Goal: Find specific page/section: Find specific page/section

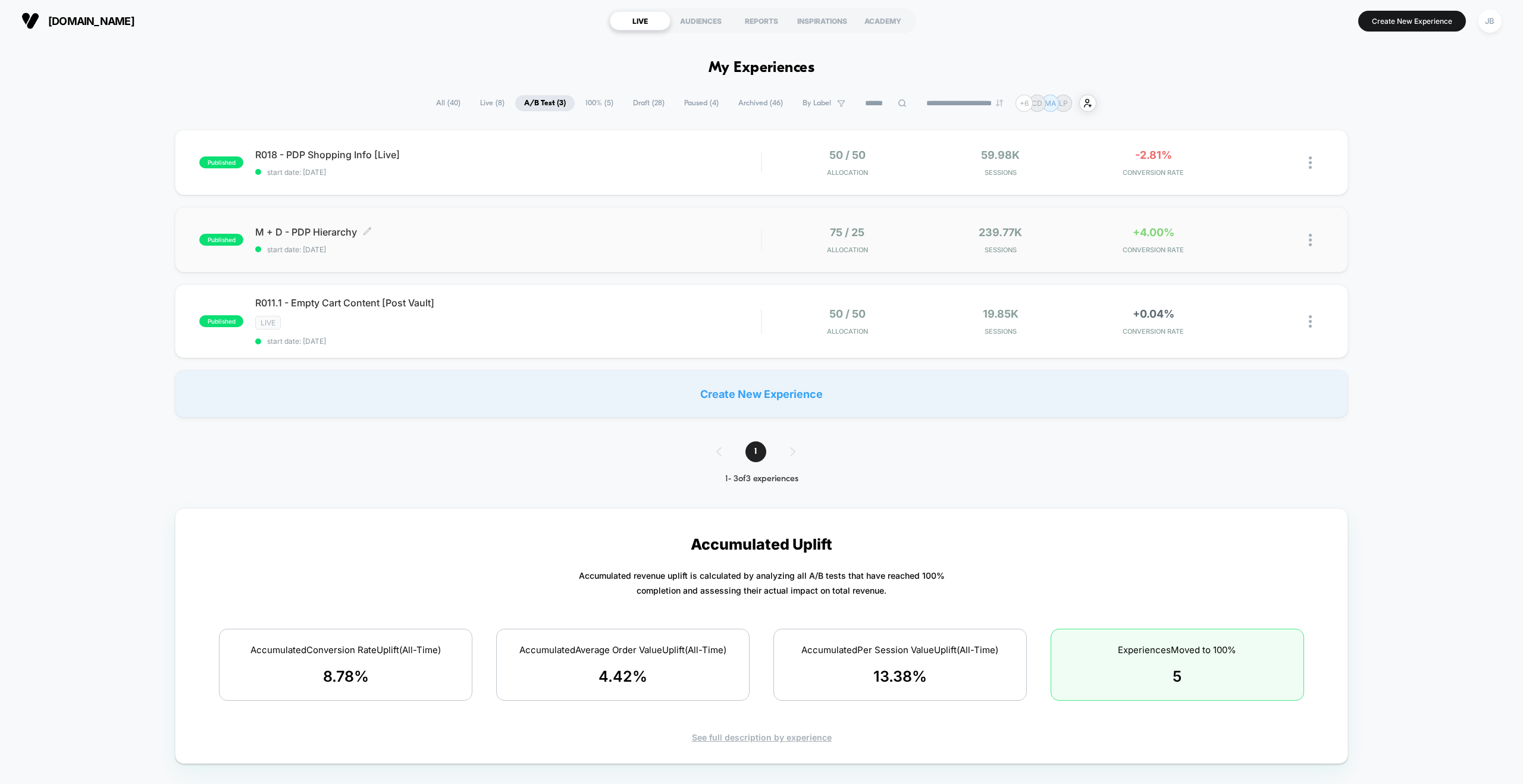
click at [713, 242] on div "M + D - PDP Hierarchy Click to edit experience details Click to edit experience…" at bounding box center [508, 240] width 506 height 28
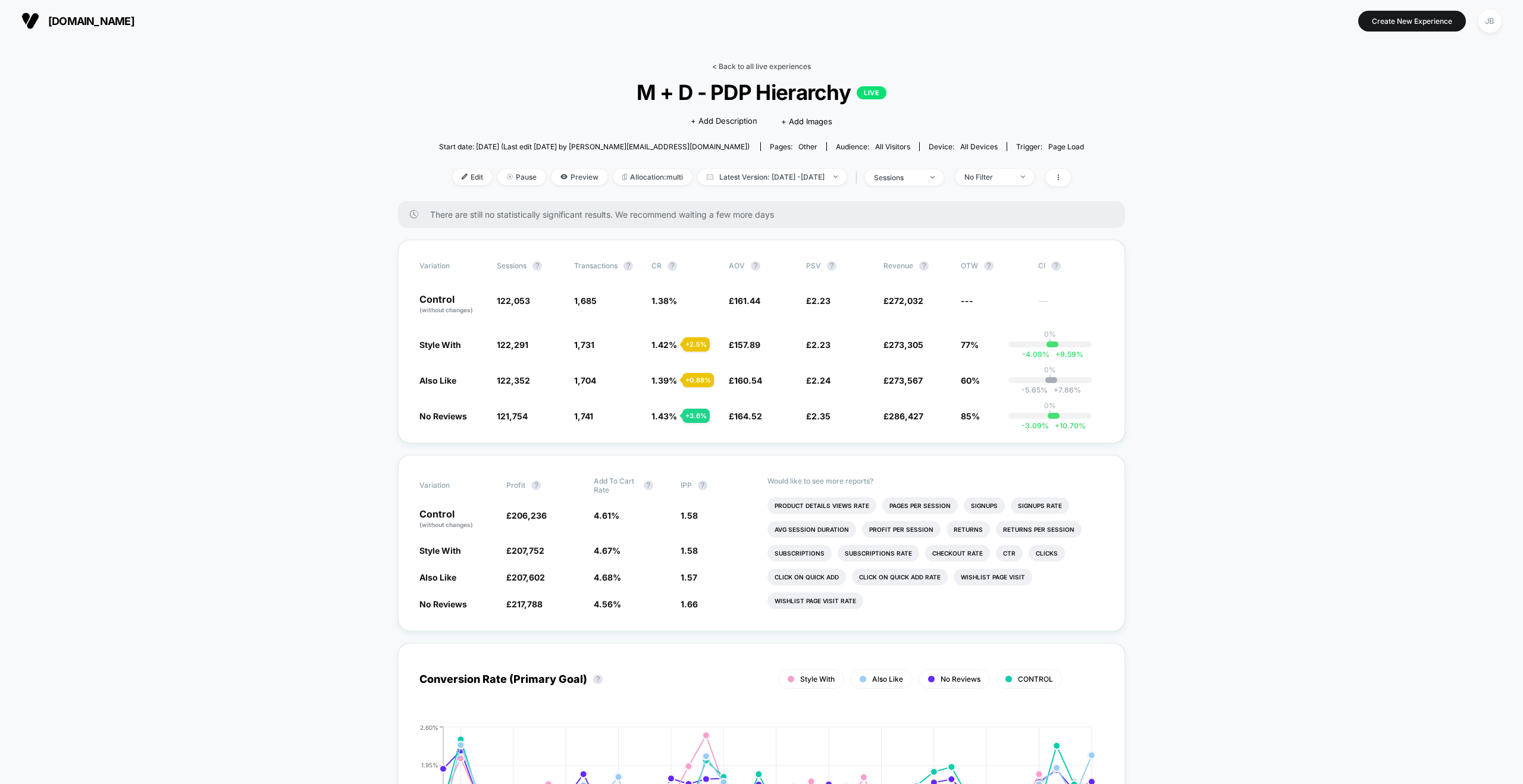
click at [721, 63] on link "< Back to all live experiences" at bounding box center [761, 66] width 99 height 9
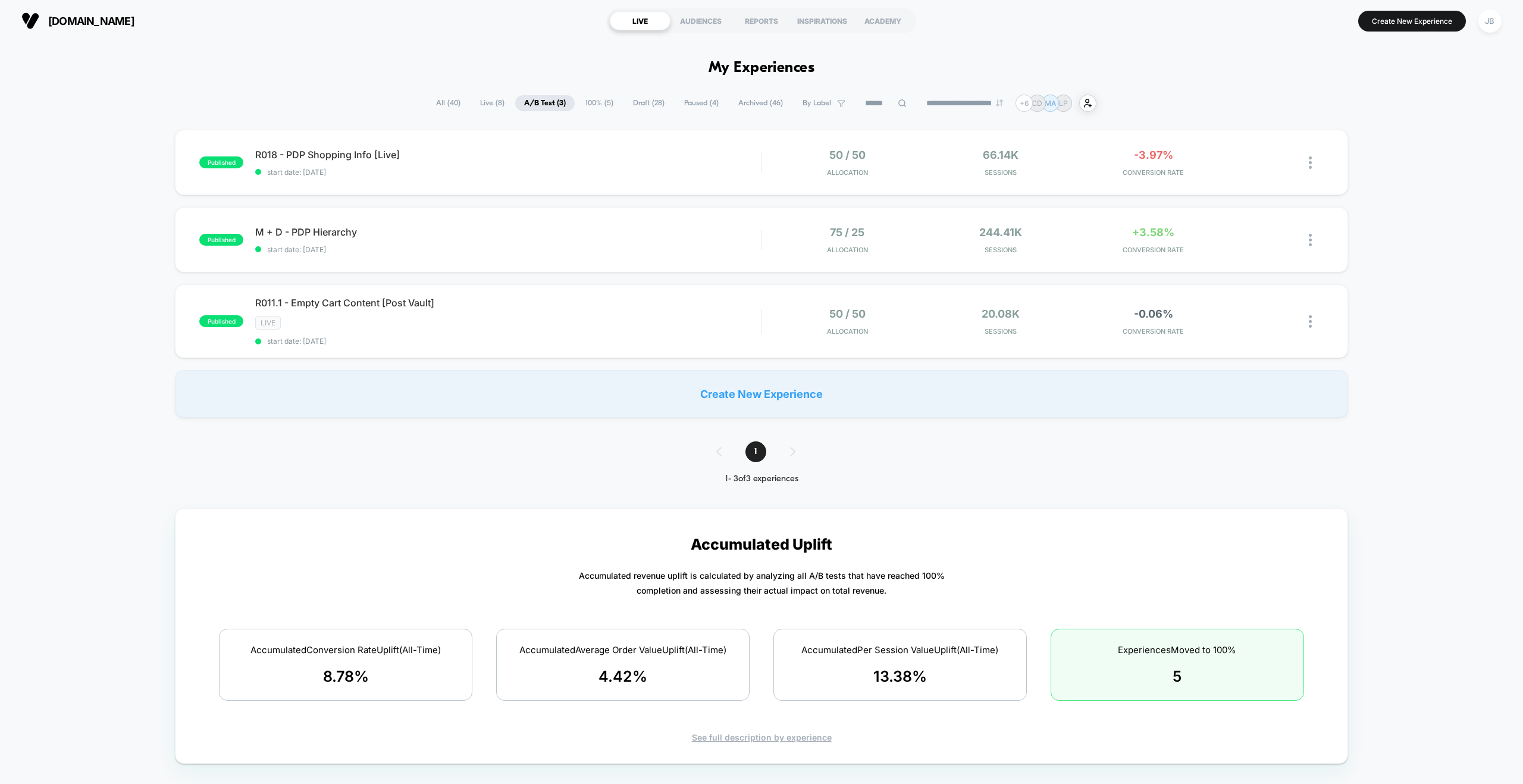
click at [481, 104] on span "Live ( 8 )" at bounding box center [492, 103] width 43 height 16
